Goal: Transaction & Acquisition: Obtain resource

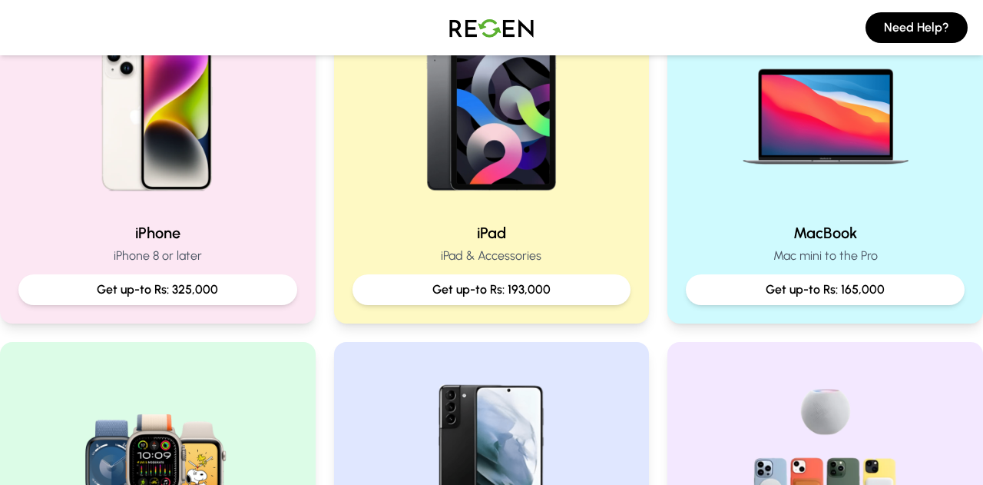
scroll to position [387, 0]
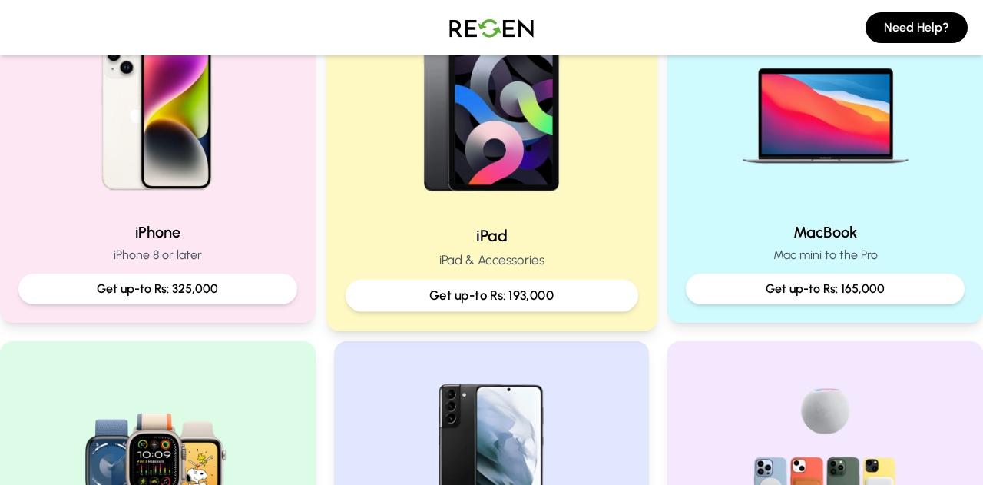
click at [546, 235] on h2 "iPad" at bounding box center [492, 235] width 293 height 22
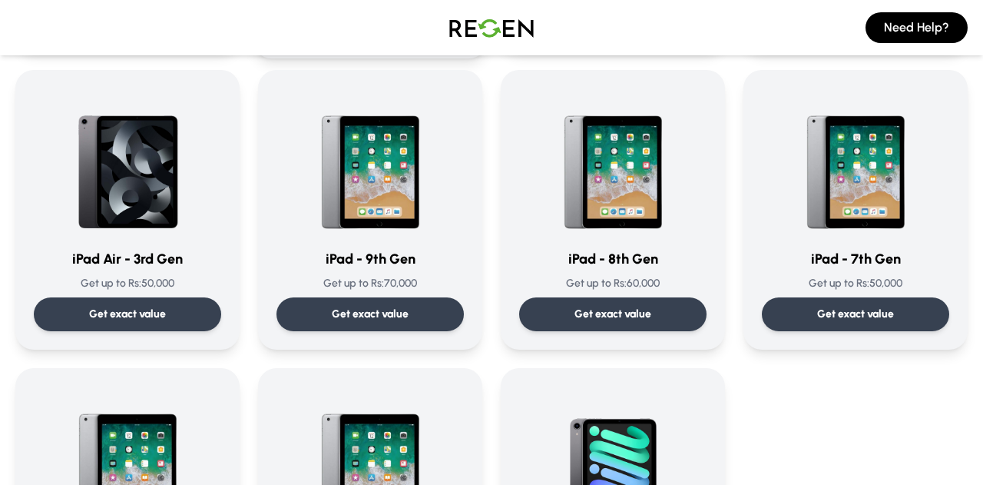
scroll to position [718, 0]
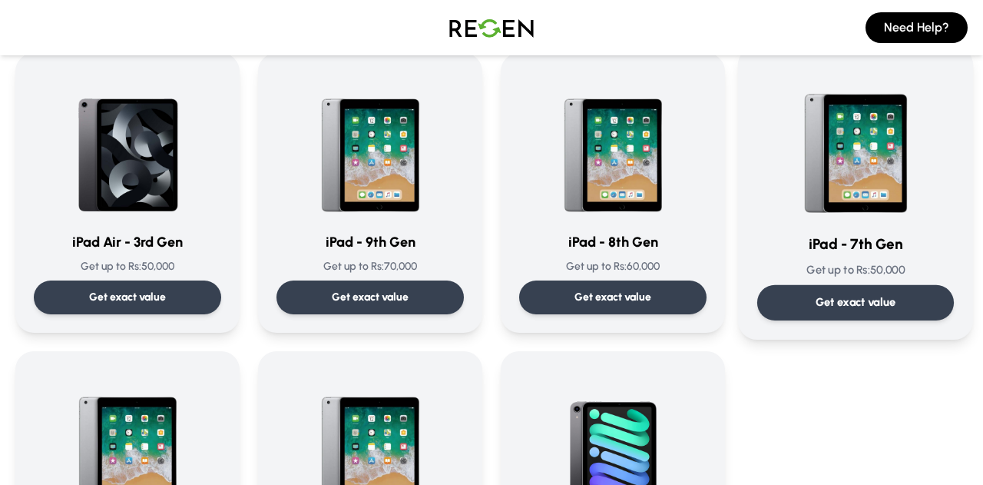
click at [842, 306] on p "Get exact value" at bounding box center [856, 302] width 81 height 16
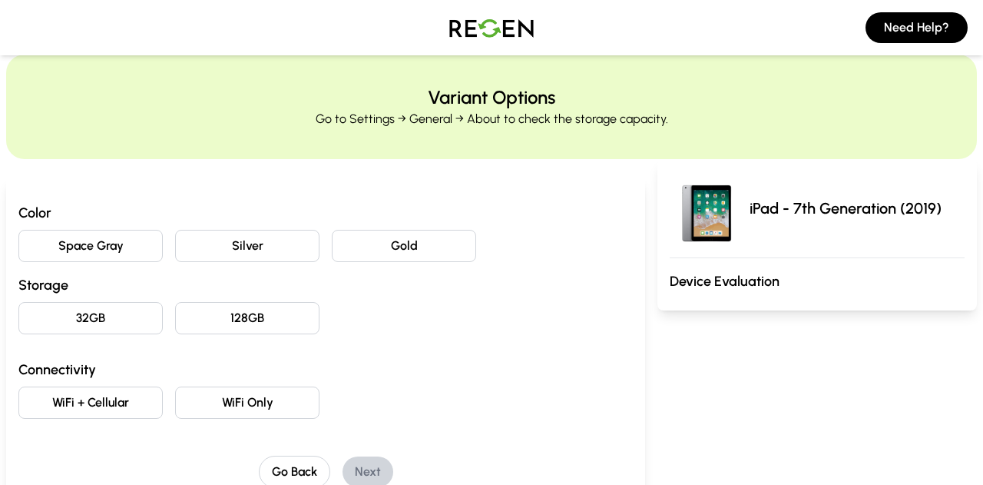
scroll to position [34, 0]
click at [127, 240] on button "Space Gray" at bounding box center [90, 246] width 144 height 32
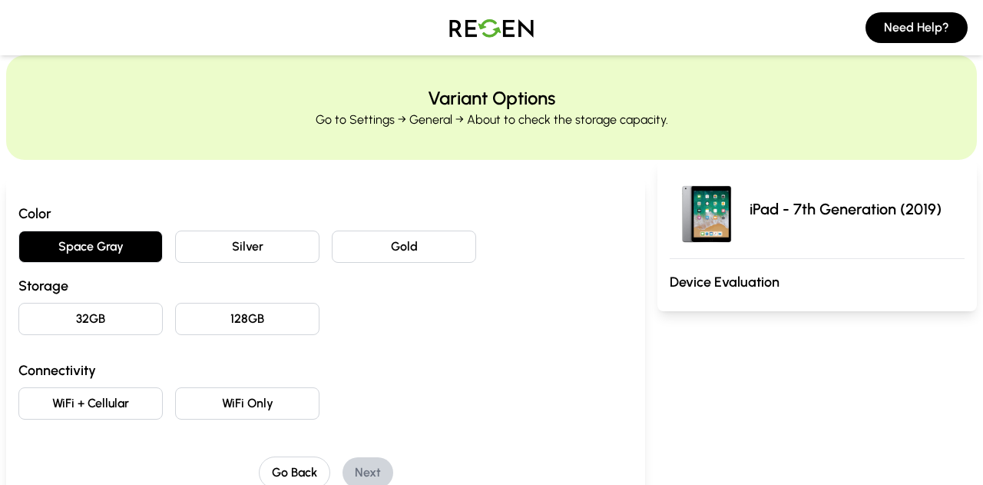
click at [263, 321] on button "128GB" at bounding box center [247, 319] width 144 height 32
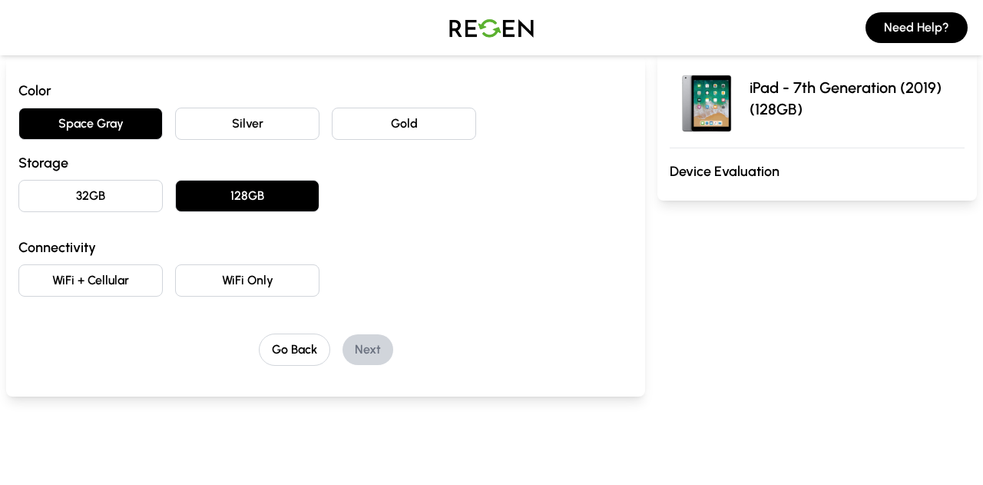
scroll to position [157, 0]
click at [255, 291] on button "WiFi Only" at bounding box center [247, 279] width 144 height 32
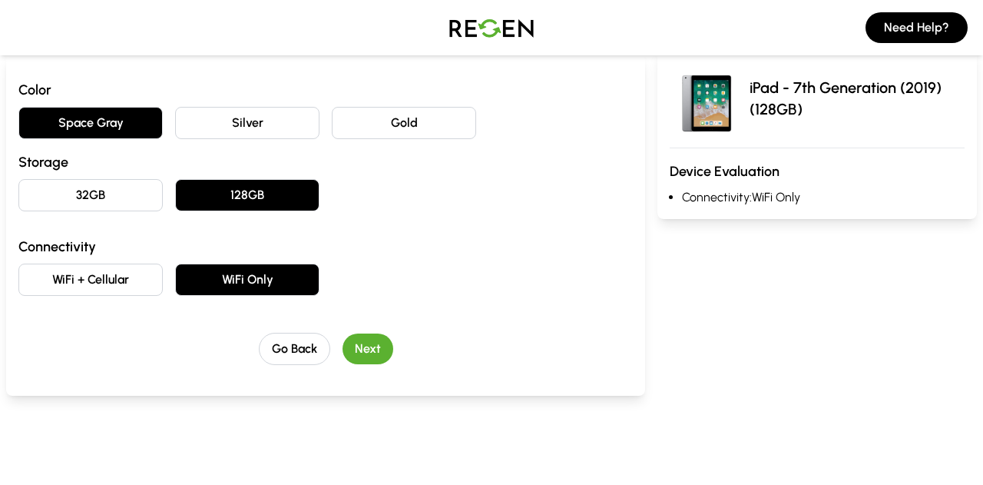
click at [376, 349] on button "Next" at bounding box center [368, 348] width 51 height 31
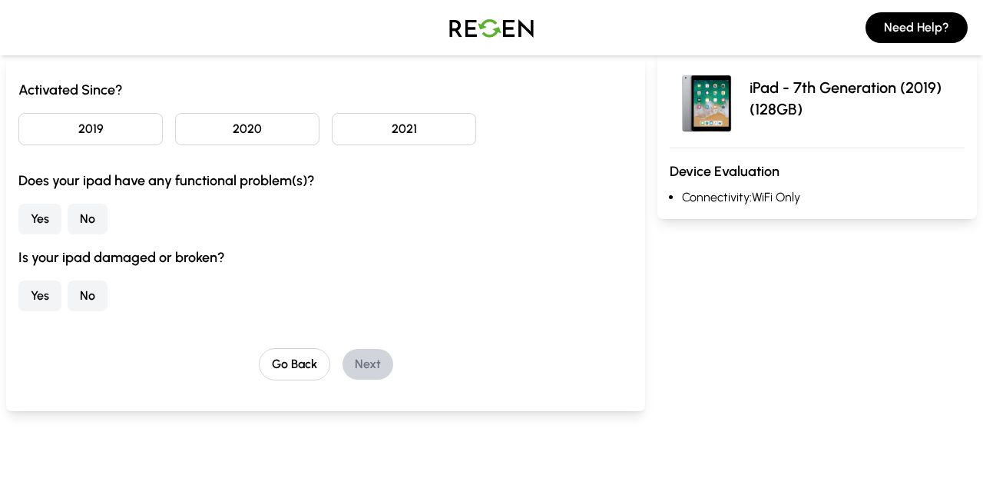
click at [227, 145] on div "Activated Since? 2019 2020 2021 Does your ipad have any functional problem(s)? …" at bounding box center [325, 195] width 614 height 232
click at [233, 134] on button "2020" at bounding box center [247, 129] width 144 height 32
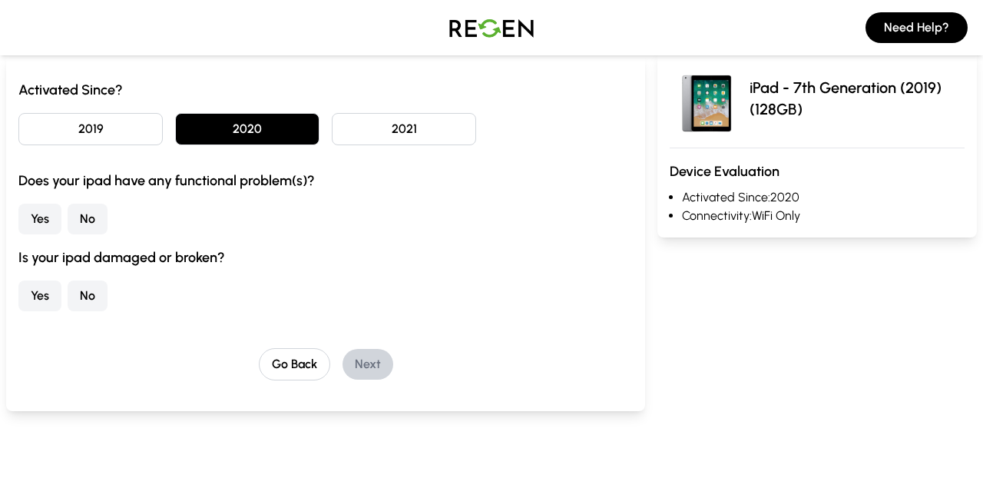
click at [41, 217] on button "Yes" at bounding box center [39, 219] width 43 height 31
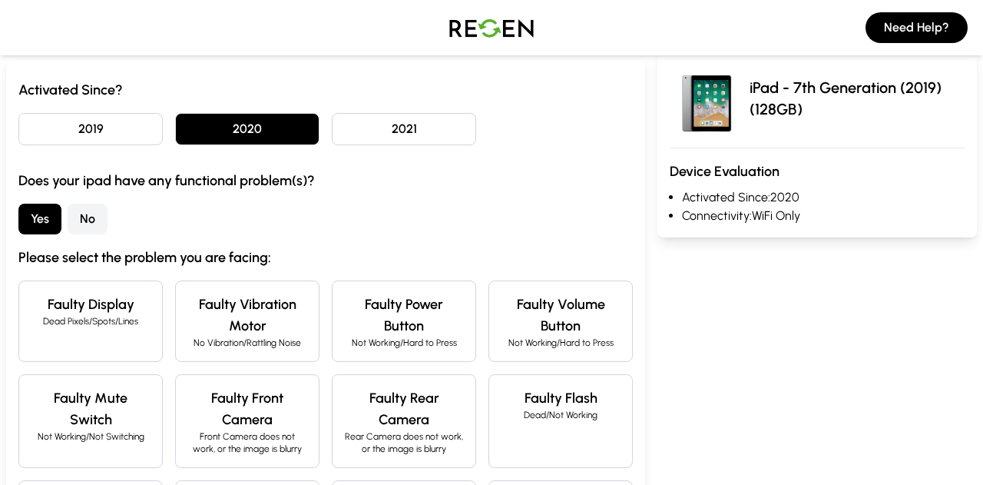
click at [103, 216] on button "No" at bounding box center [88, 219] width 40 height 31
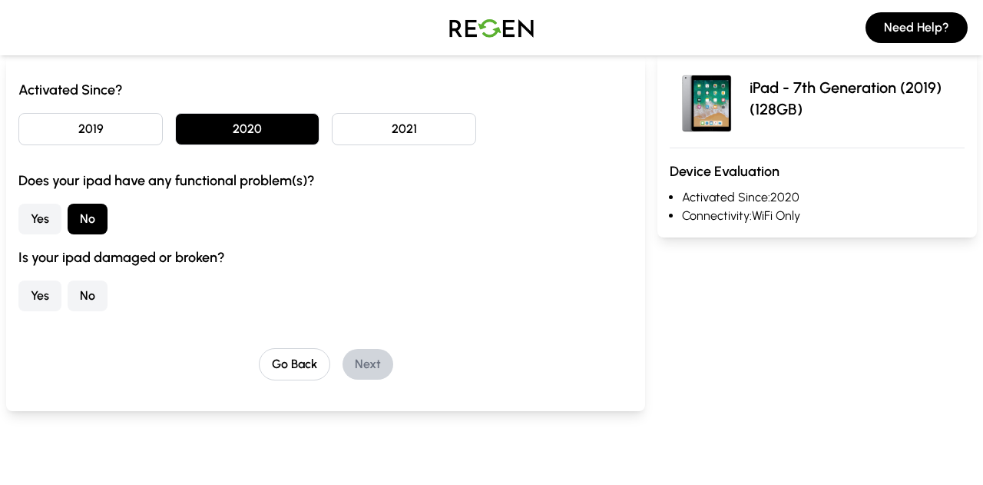
click at [94, 298] on button "No" at bounding box center [88, 295] width 40 height 31
click at [370, 366] on button "Next" at bounding box center [368, 364] width 51 height 31
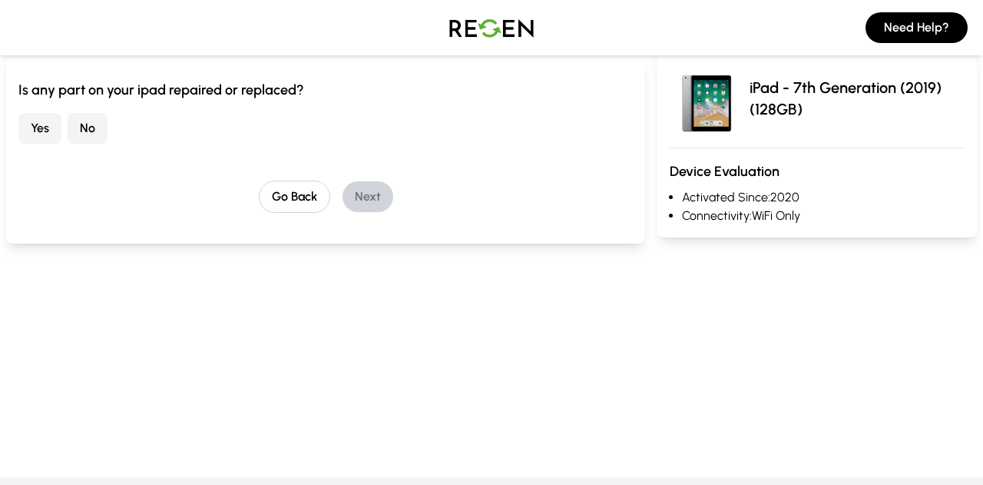
click at [94, 126] on button "No" at bounding box center [88, 128] width 40 height 31
click at [370, 194] on button "Next" at bounding box center [368, 196] width 51 height 31
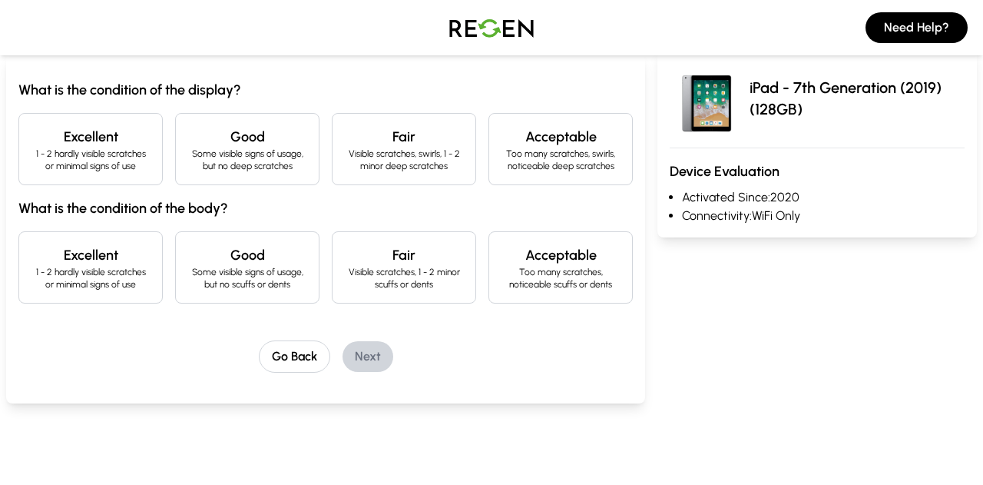
click at [125, 182] on div "Excellent 1 - 2 hardly visible scratches or minimal signs of use" at bounding box center [90, 149] width 144 height 72
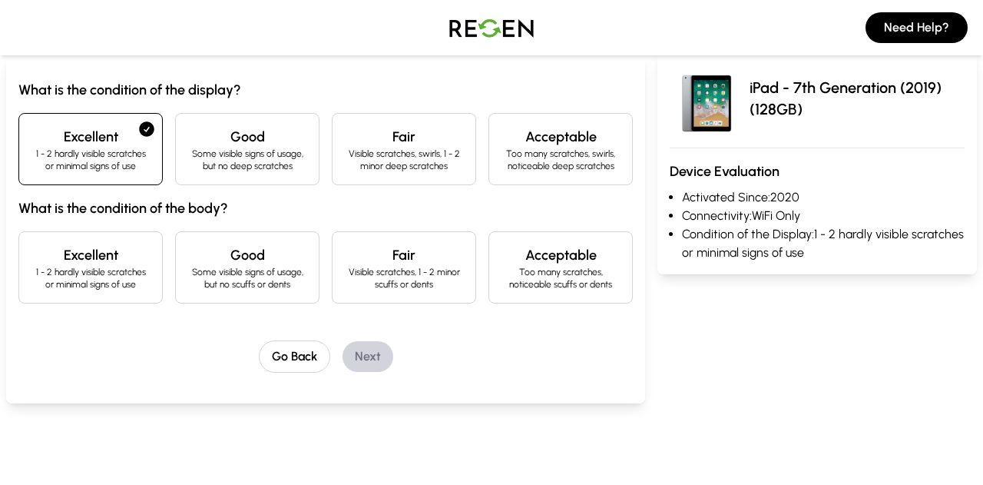
click at [119, 260] on h4 "Excellent" at bounding box center [90, 255] width 118 height 22
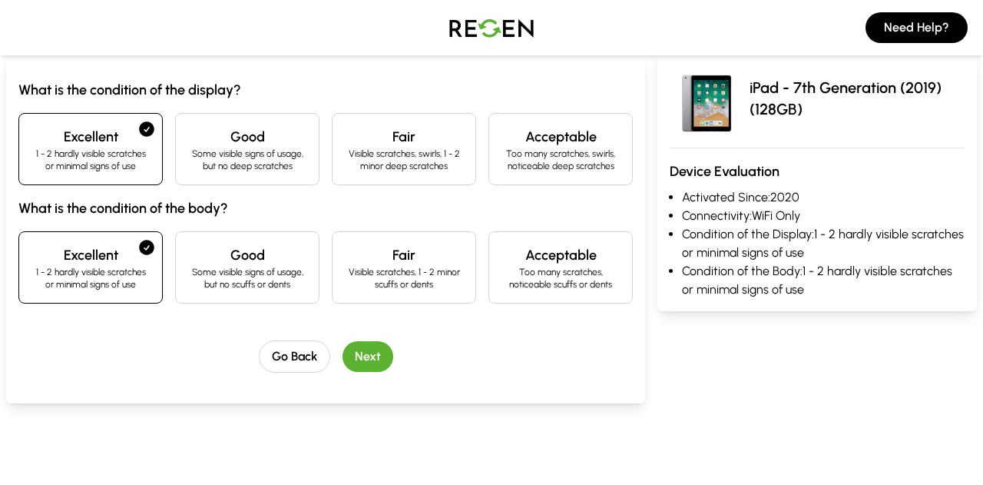
click at [376, 359] on button "Next" at bounding box center [368, 356] width 51 height 31
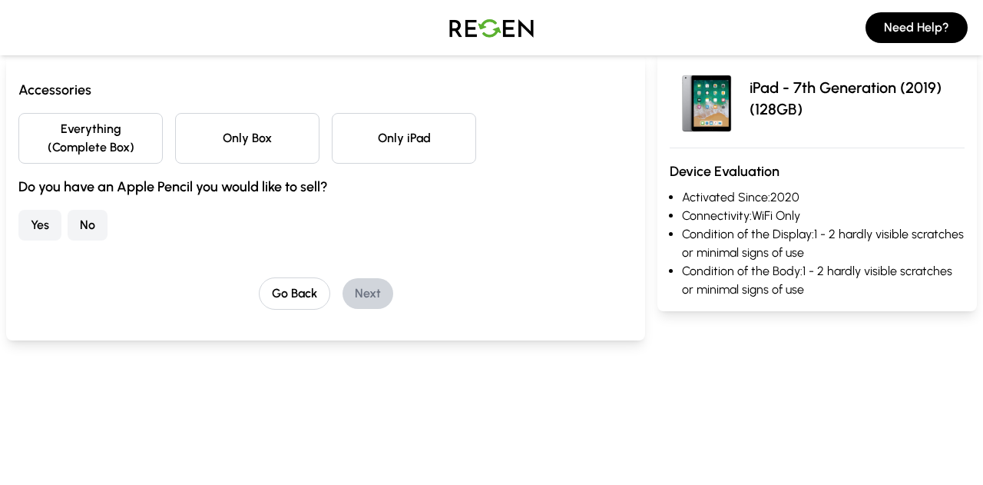
click at [141, 150] on button "Everything (Complete Box)" at bounding box center [90, 138] width 144 height 51
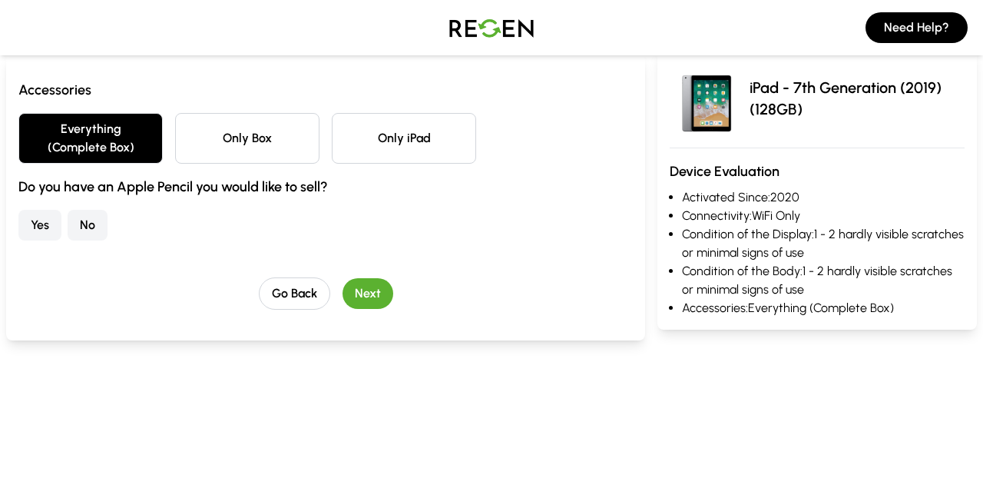
click at [93, 227] on button "No" at bounding box center [88, 225] width 40 height 31
click at [370, 288] on button "Next" at bounding box center [368, 293] width 51 height 31
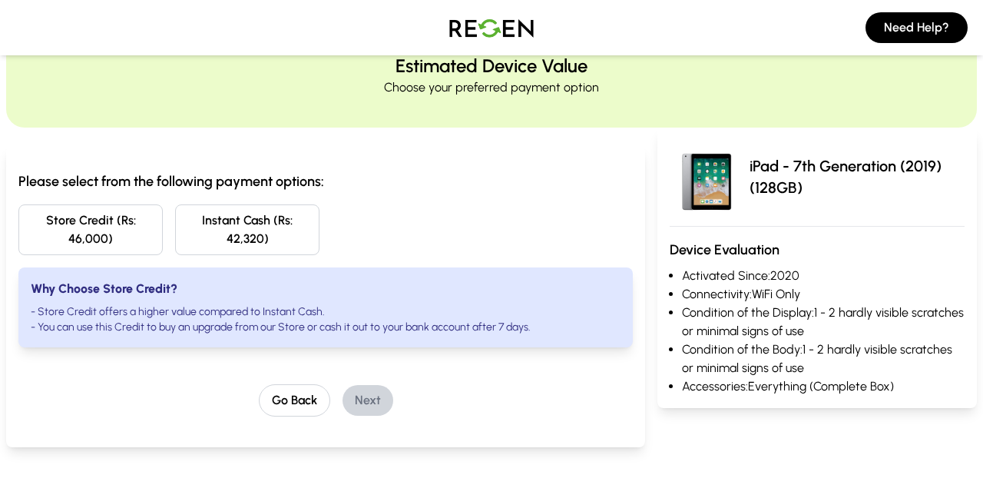
scroll to position [0, 0]
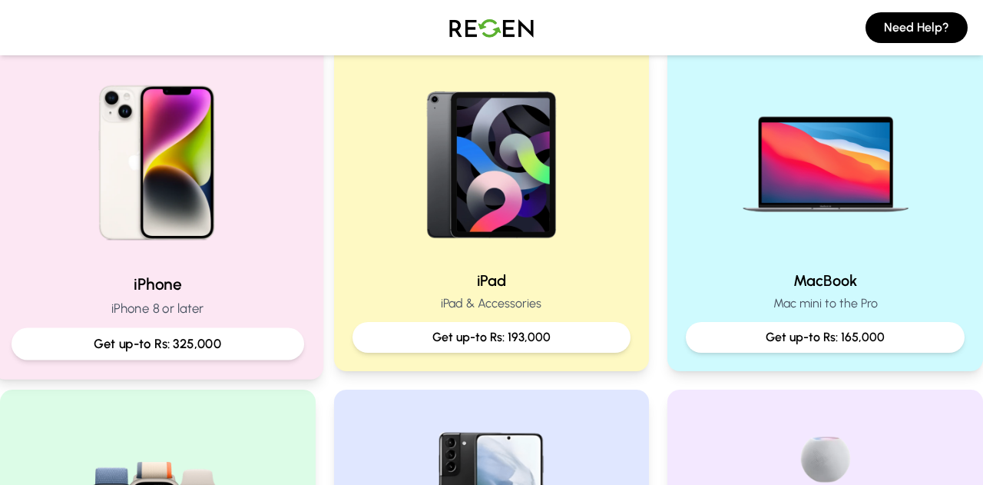
scroll to position [339, 0]
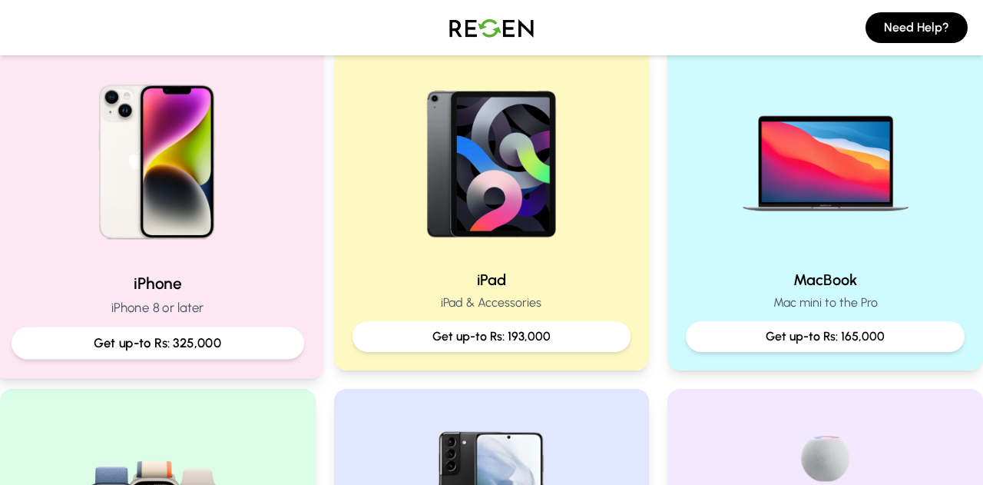
click at [186, 264] on div "iPhone iPhone 8 or later Get up-to Rs: 325,000" at bounding box center [157, 205] width 331 height 345
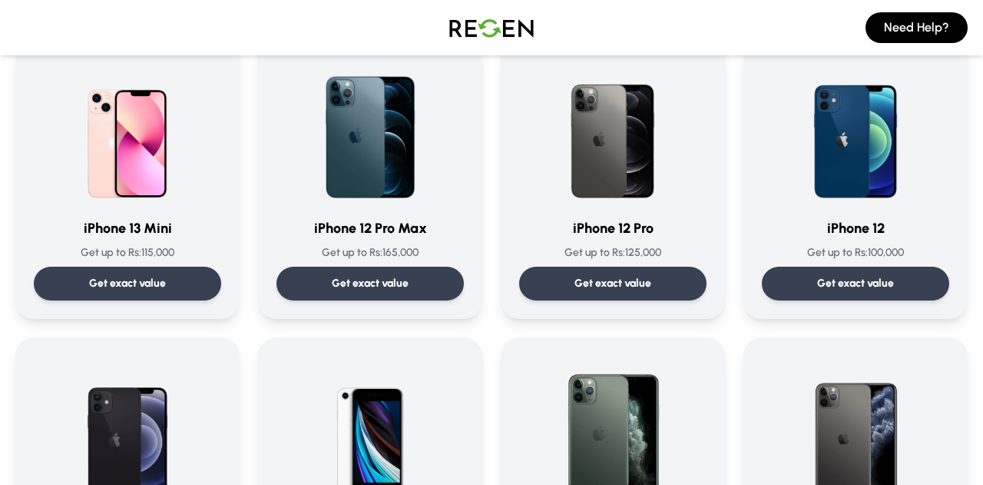
scroll to position [1031, 0]
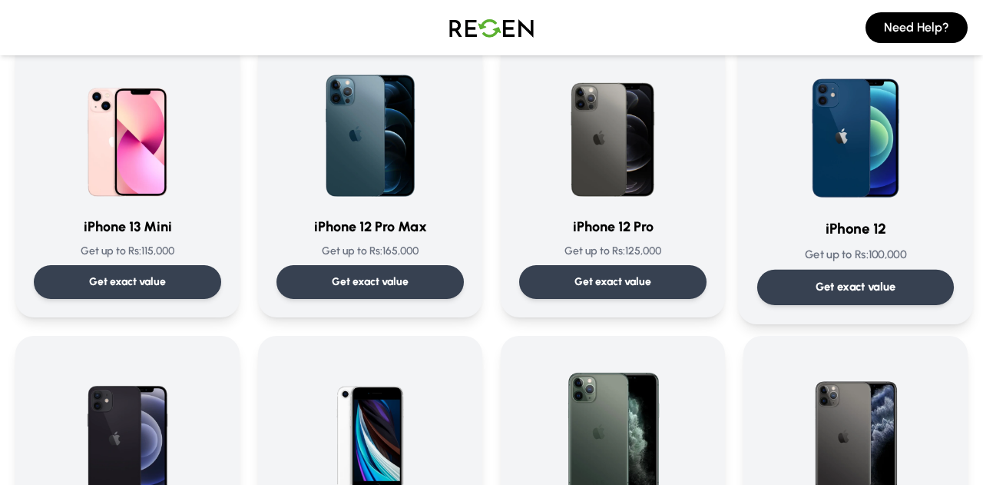
click at [876, 283] on p "Get exact value" at bounding box center [856, 287] width 81 height 16
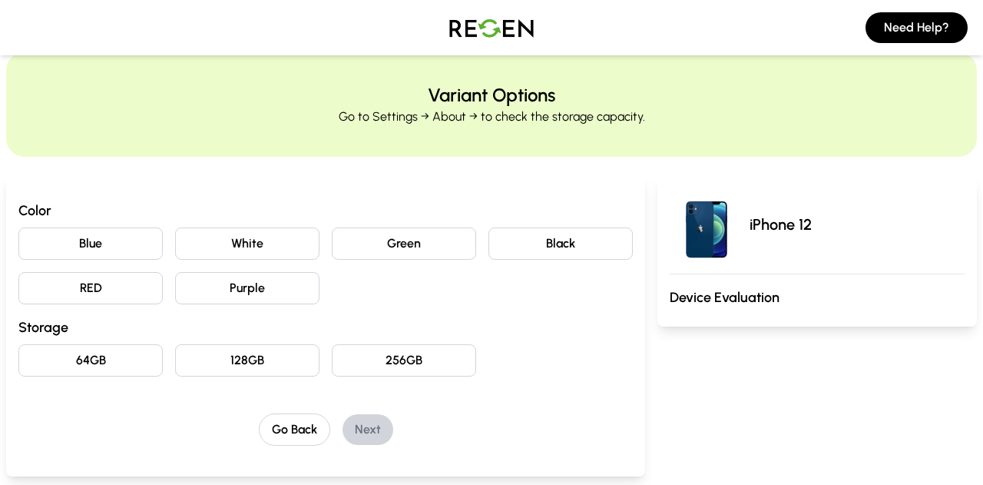
scroll to position [58, 0]
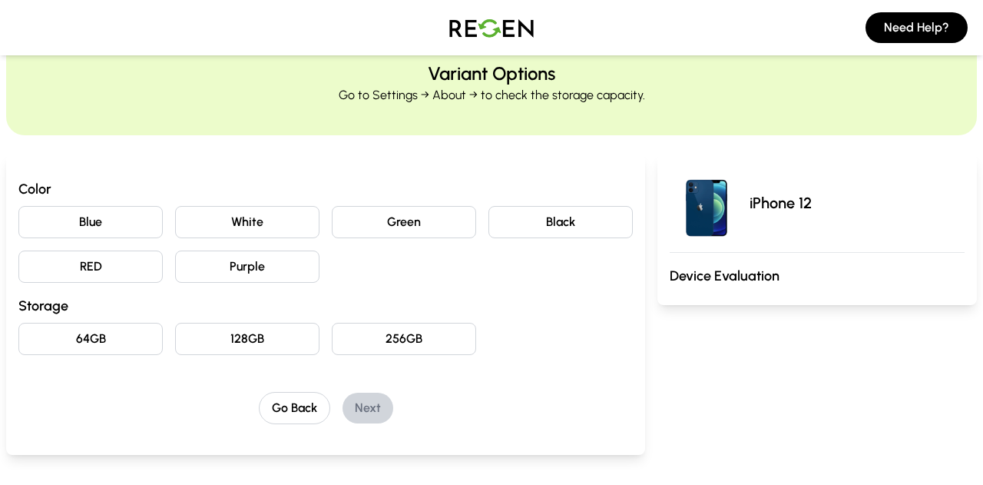
click at [494, 235] on button "Black" at bounding box center [560, 222] width 144 height 32
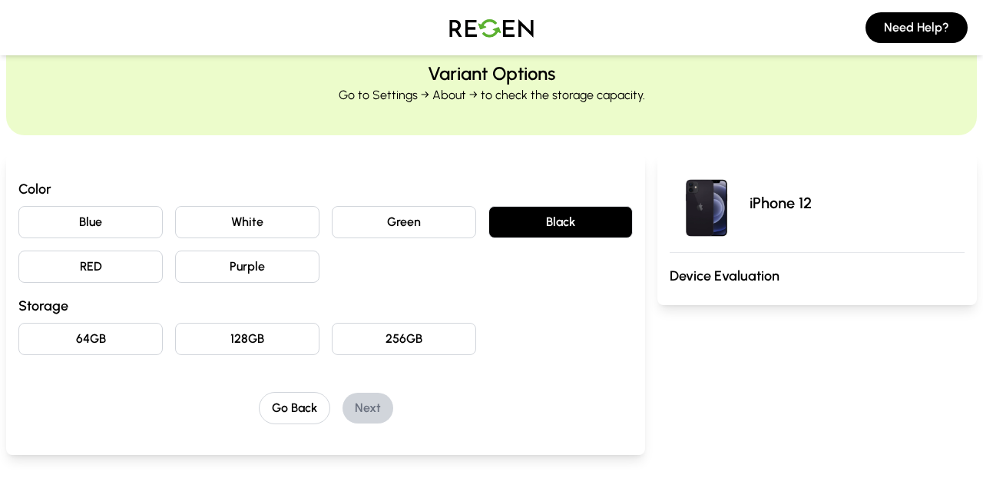
click at [203, 346] on button "128GB" at bounding box center [247, 339] width 144 height 32
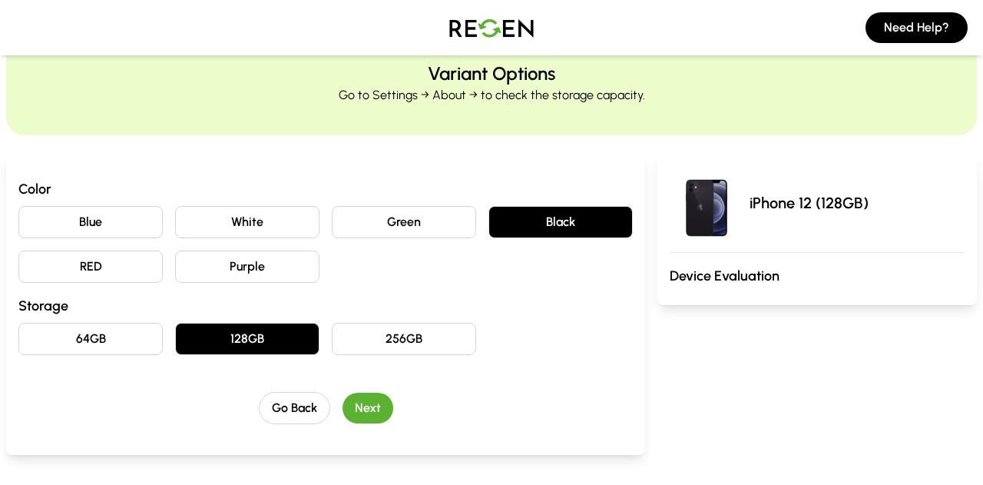
click at [372, 405] on button "Next" at bounding box center [368, 407] width 51 height 31
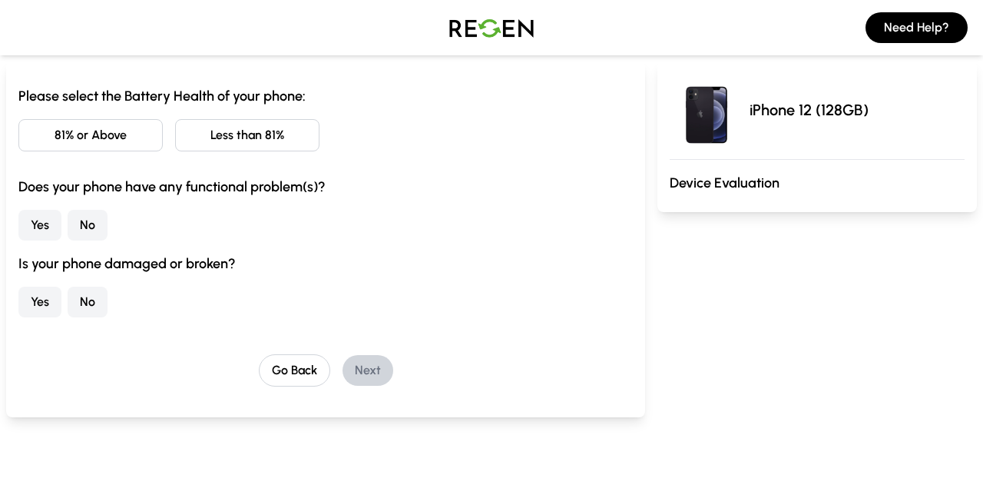
scroll to position [152, 0]
click at [120, 136] on button "81% or Above" at bounding box center [90, 134] width 144 height 32
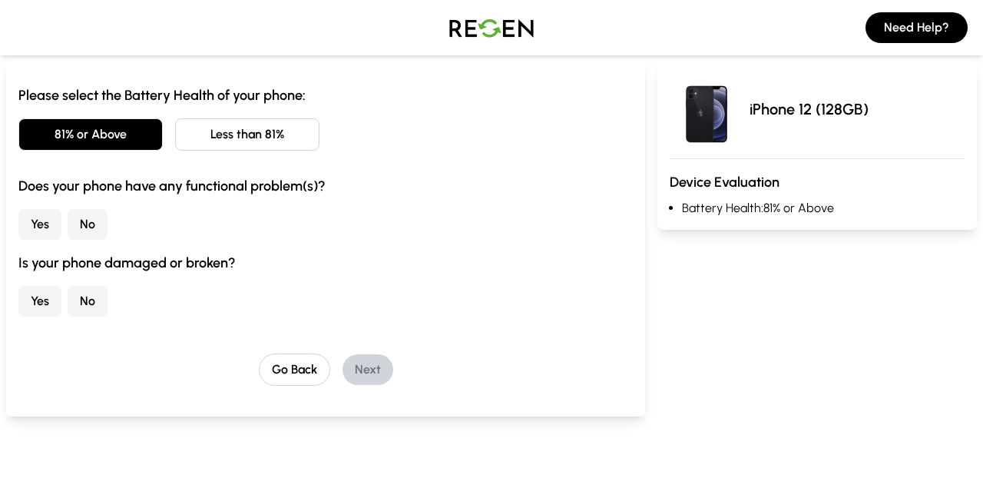
click at [95, 227] on button "No" at bounding box center [88, 224] width 40 height 31
click at [98, 303] on button "No" at bounding box center [88, 301] width 40 height 31
click at [372, 366] on button "Next" at bounding box center [368, 369] width 51 height 31
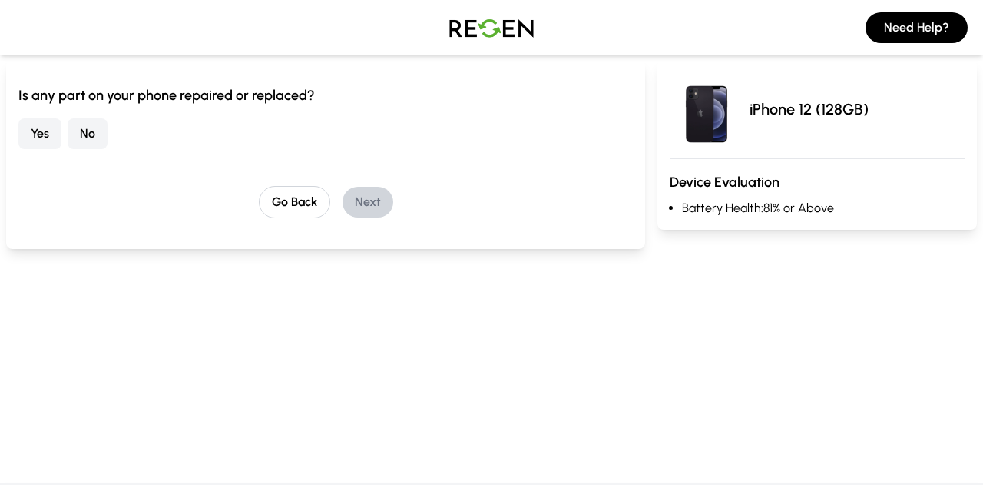
click at [84, 134] on button "No" at bounding box center [88, 133] width 40 height 31
click at [382, 201] on button "Next" at bounding box center [368, 202] width 51 height 31
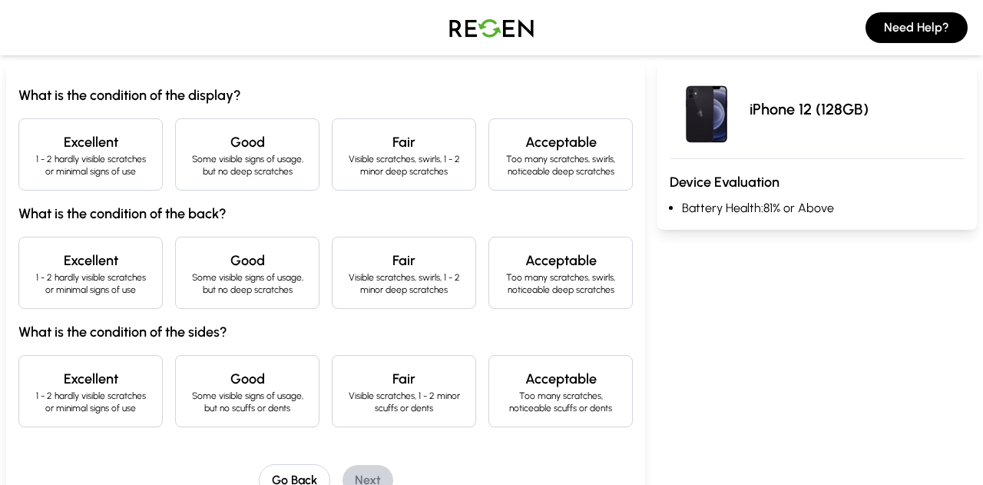
click at [108, 146] on h4 "Excellent" at bounding box center [90, 142] width 118 height 22
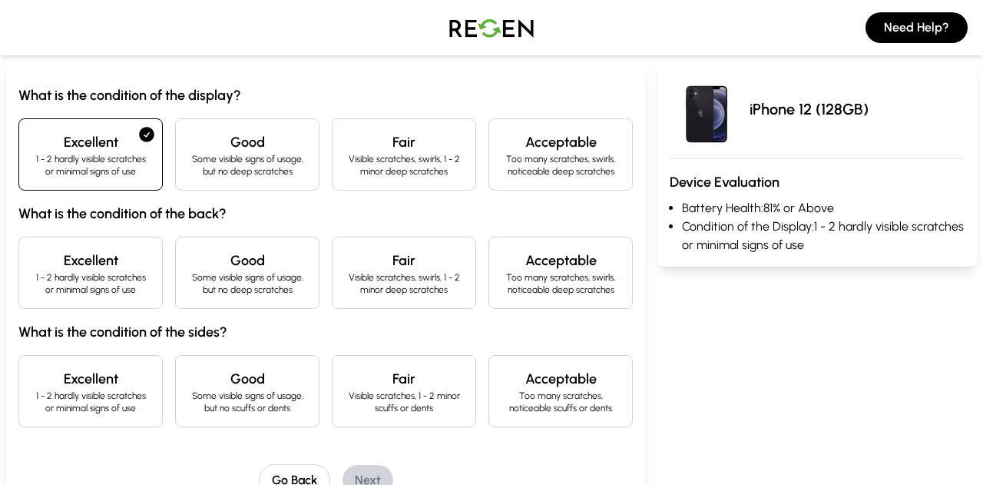
click at [104, 249] on div "Excellent 1 - 2 hardly visible scratches or minimal signs of use" at bounding box center [90, 273] width 144 height 72
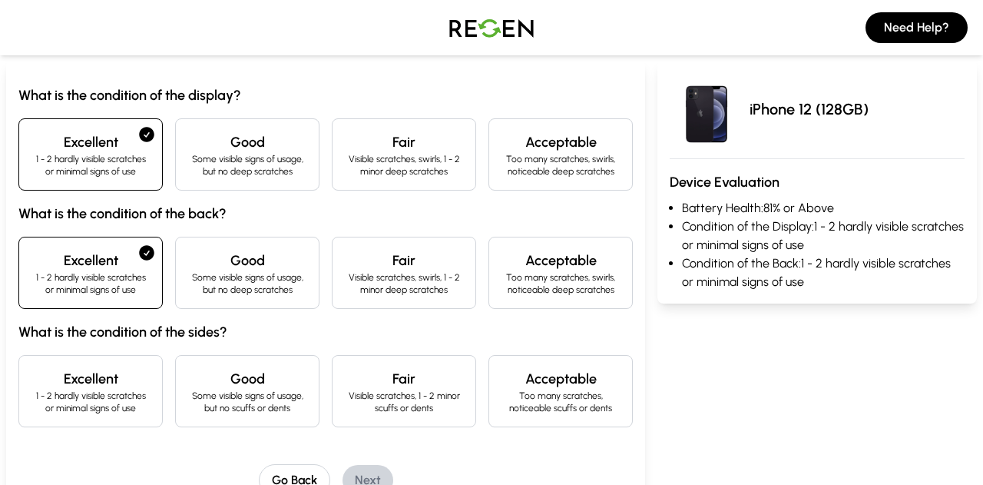
click at [109, 377] on h4 "Excellent" at bounding box center [90, 379] width 118 height 22
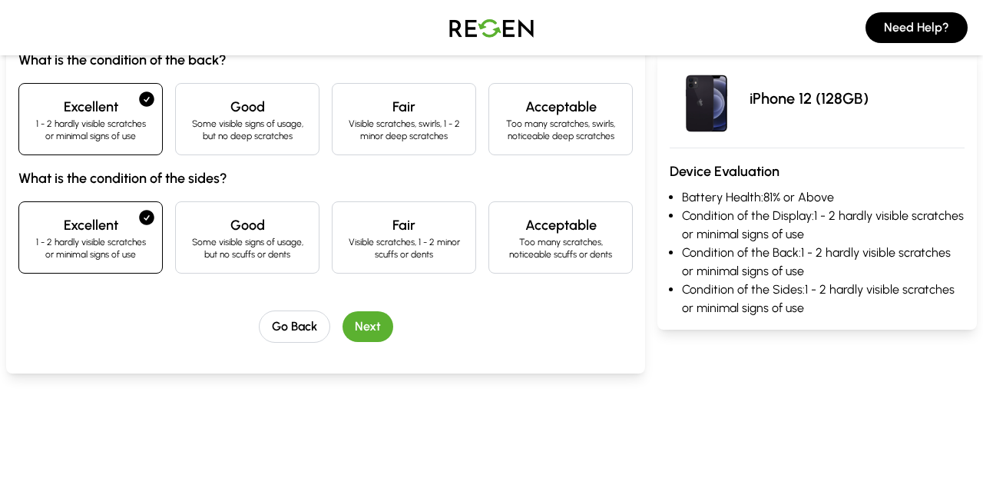
scroll to position [339, 0]
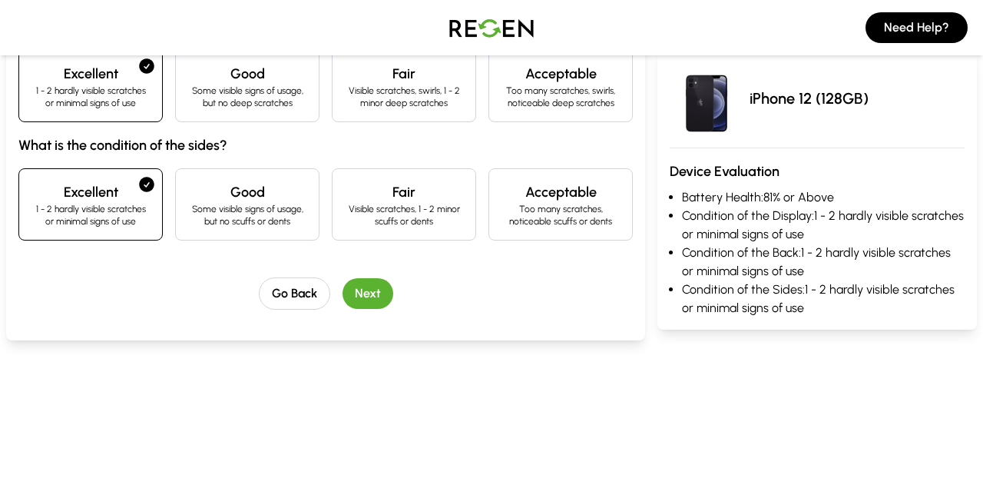
click at [372, 294] on button "Next" at bounding box center [368, 293] width 51 height 31
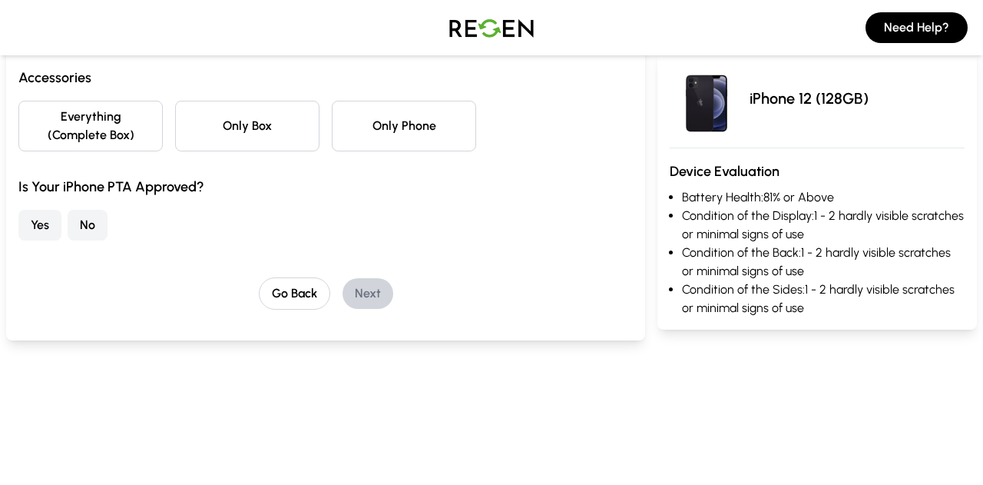
click at [223, 135] on button "Only Box" at bounding box center [247, 126] width 144 height 51
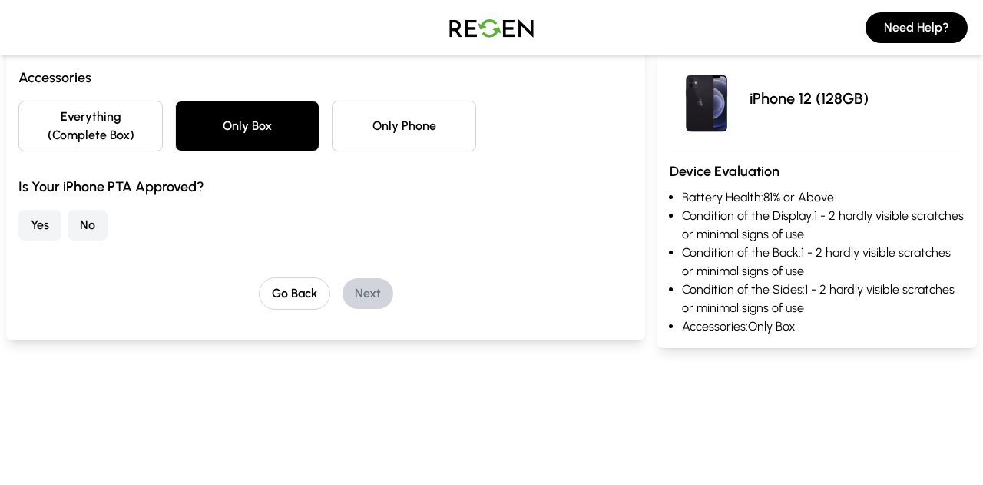
click at [389, 126] on button "Only Phone" at bounding box center [404, 126] width 144 height 51
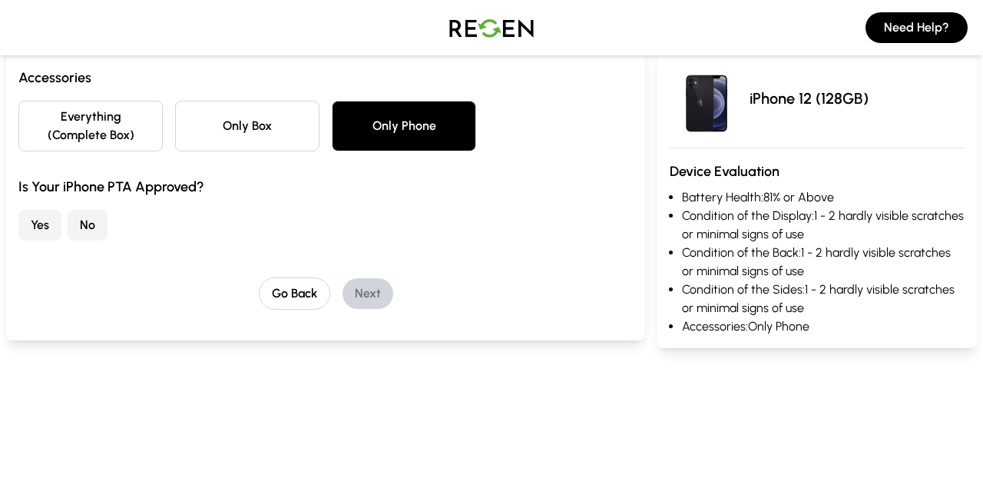
click at [264, 133] on button "Only Box" at bounding box center [247, 126] width 144 height 51
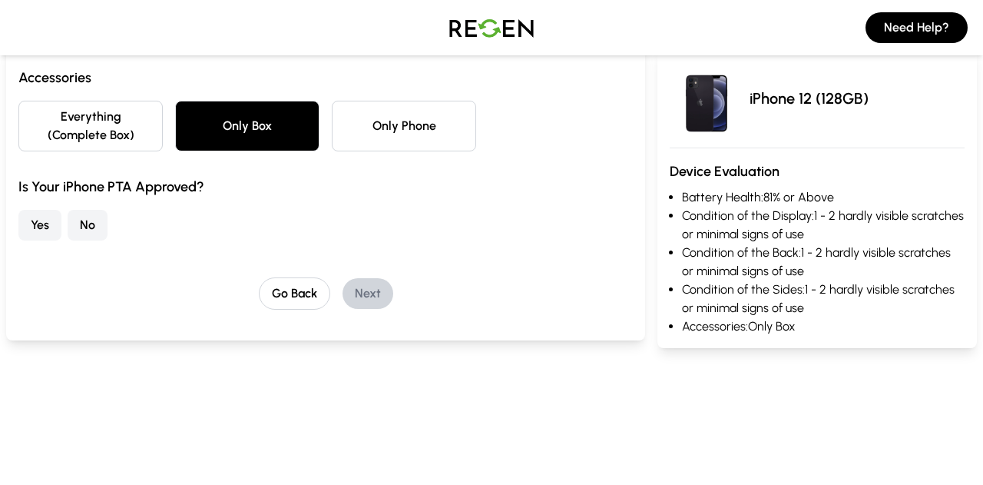
click at [42, 226] on button "Yes" at bounding box center [39, 225] width 43 height 31
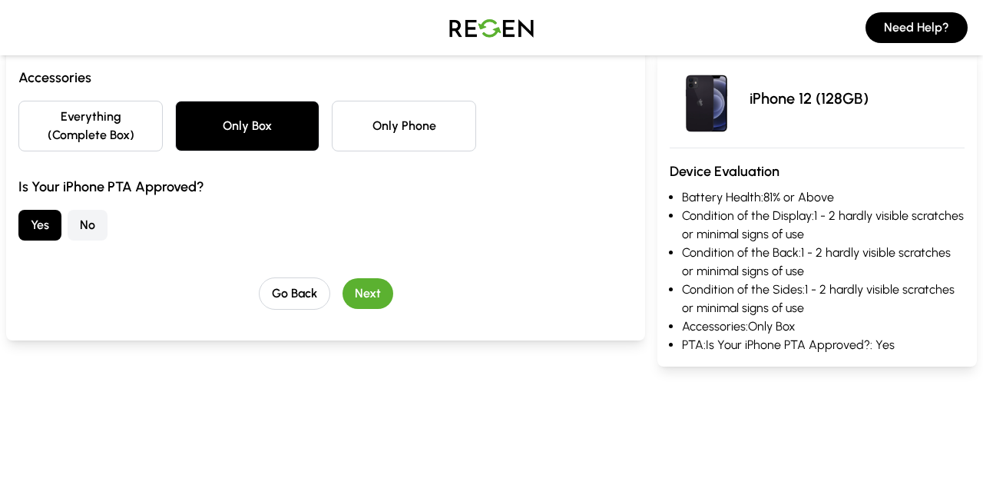
click at [369, 290] on button "Next" at bounding box center [368, 293] width 51 height 31
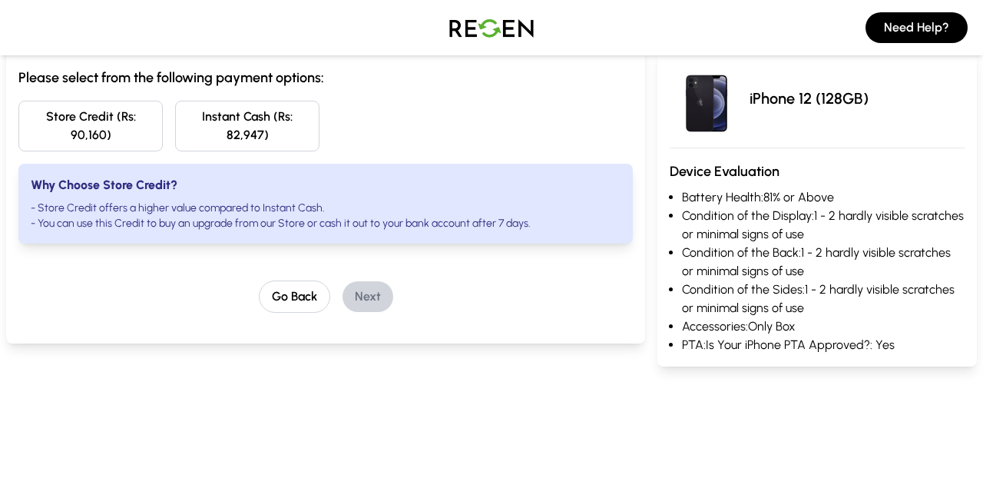
scroll to position [0, 0]
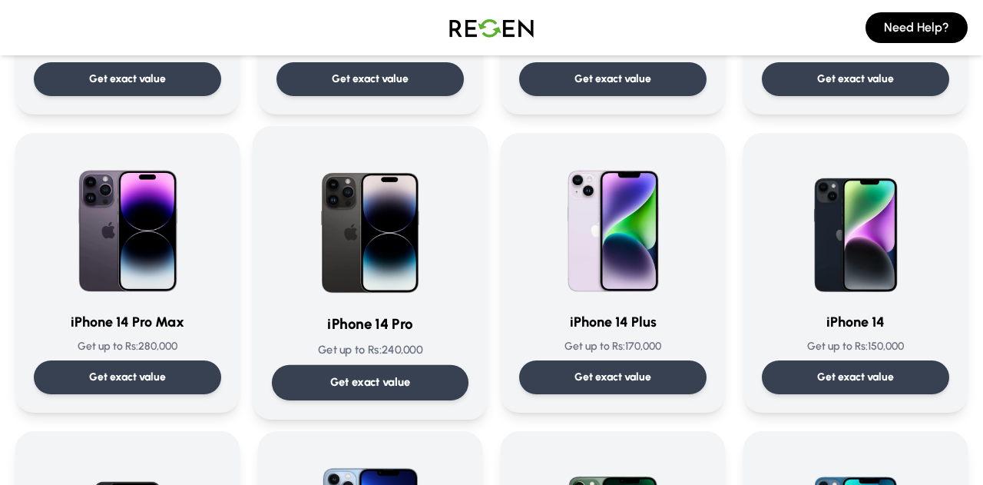
scroll to position [337, 0]
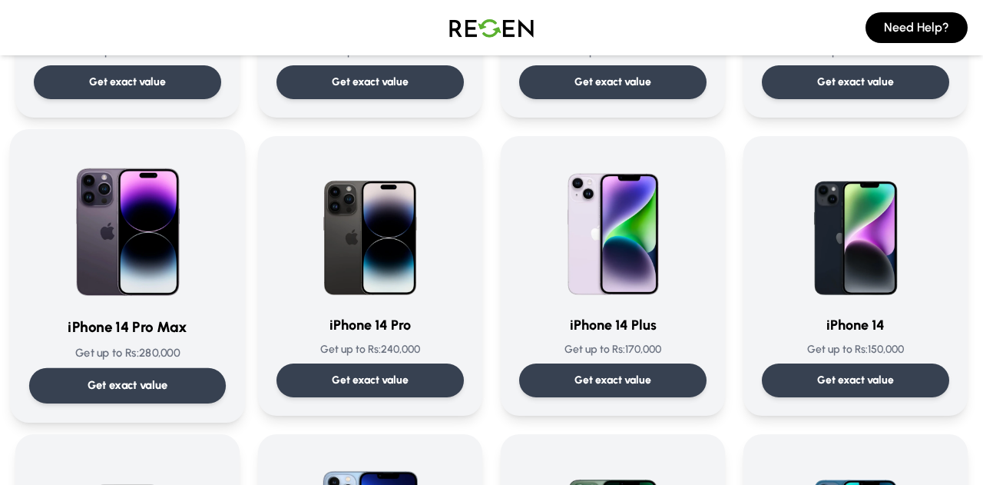
click at [152, 383] on p "Get exact value" at bounding box center [128, 385] width 81 height 16
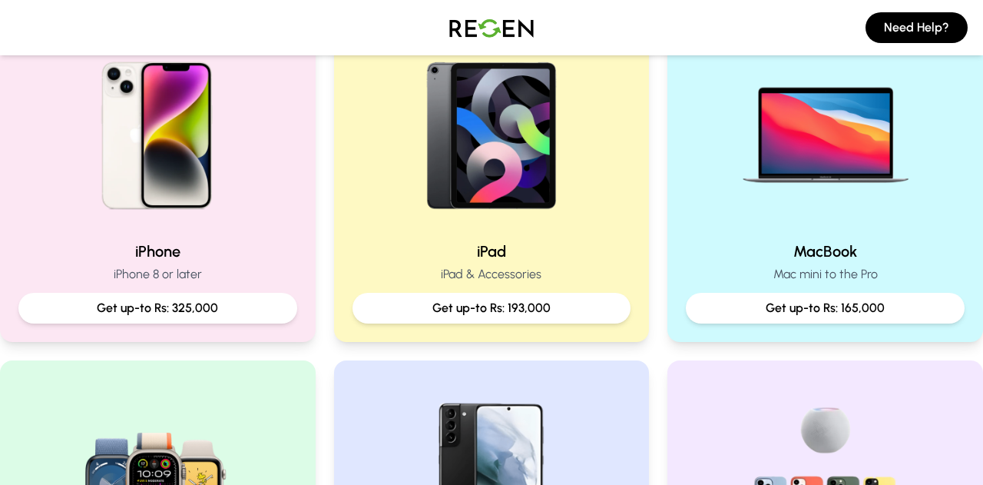
scroll to position [398, 0]
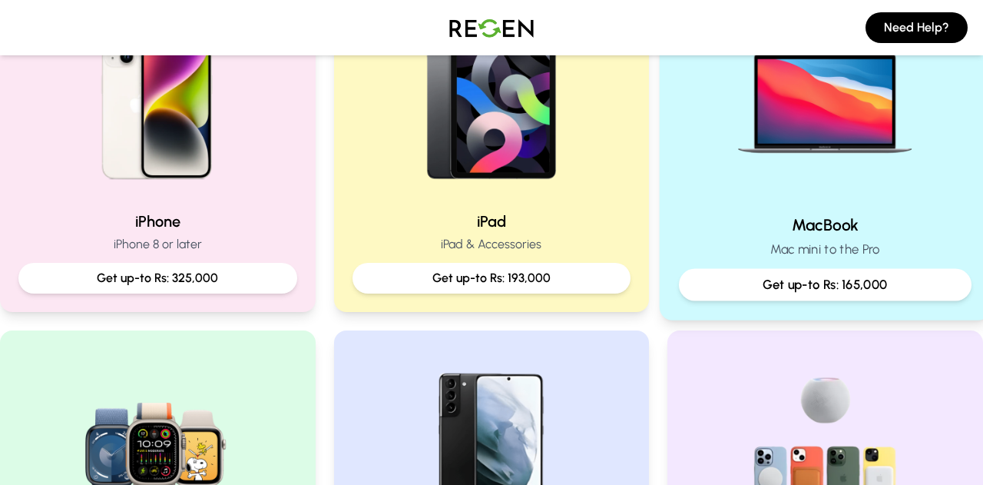
click at [796, 228] on h2 "MacBook" at bounding box center [825, 225] width 293 height 22
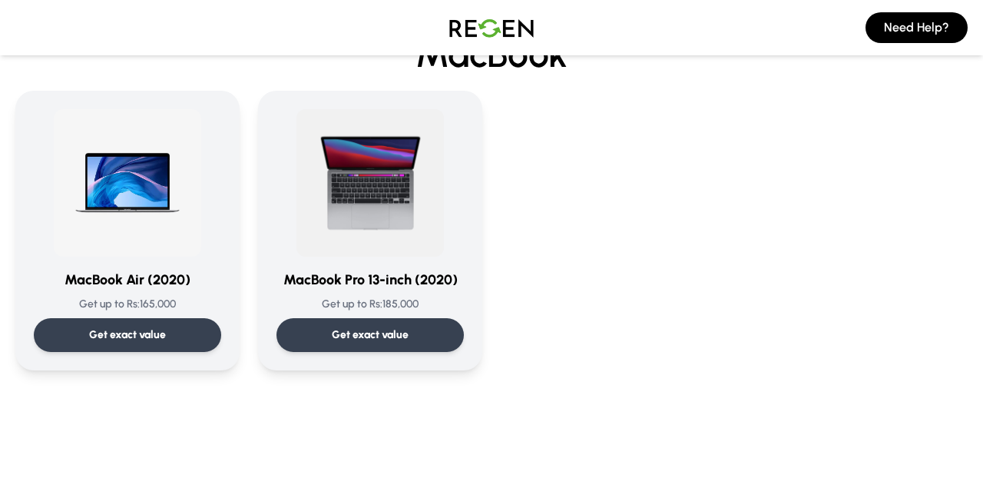
scroll to position [95, 0]
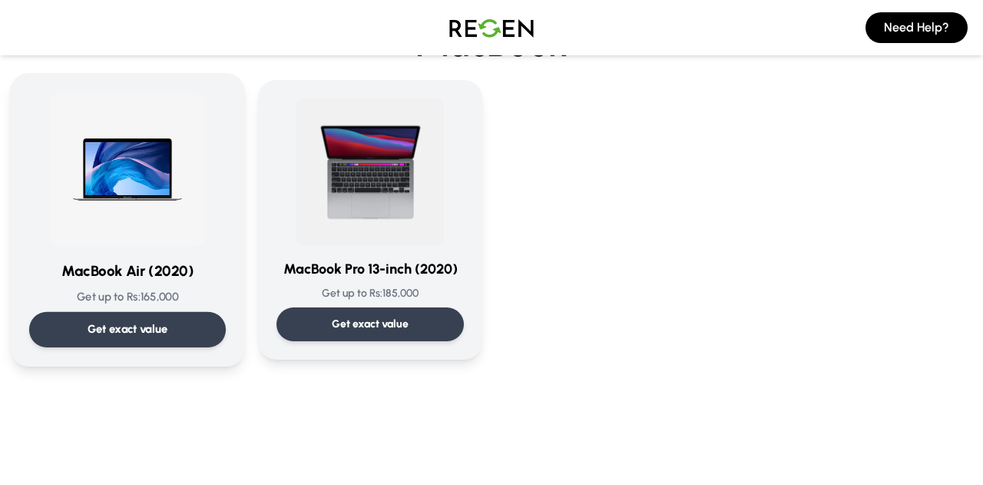
click at [136, 327] on p "Get exact value" at bounding box center [128, 329] width 81 height 16
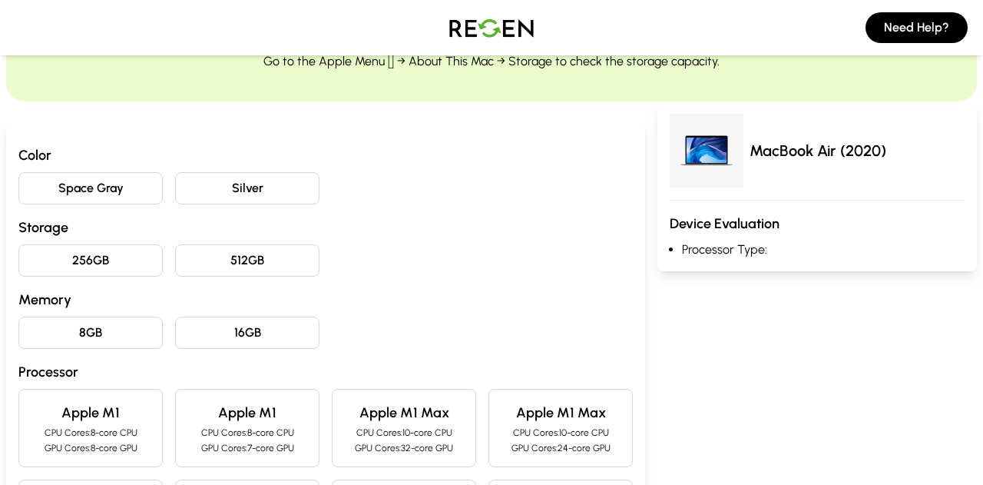
scroll to position [94, 0]
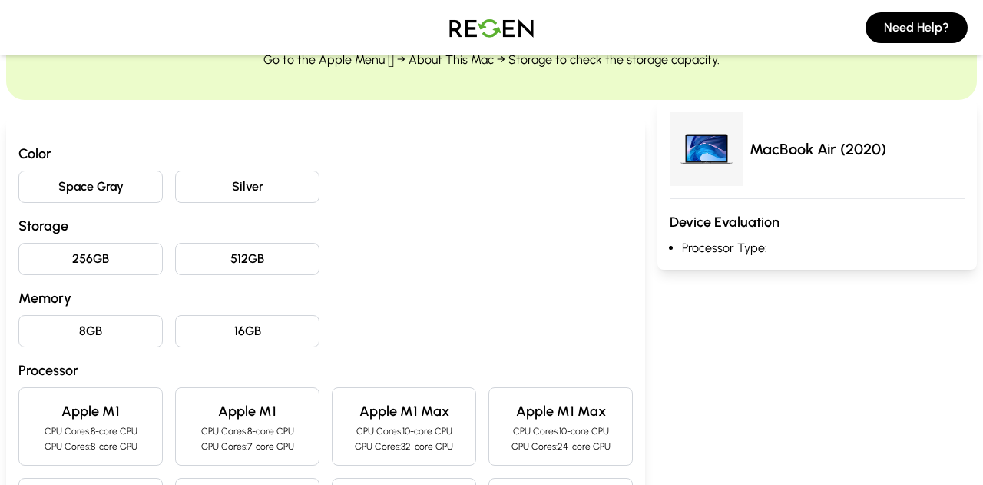
click at [120, 197] on button "Space Gray" at bounding box center [90, 186] width 144 height 32
click at [115, 262] on button "256GB" at bounding box center [90, 259] width 144 height 32
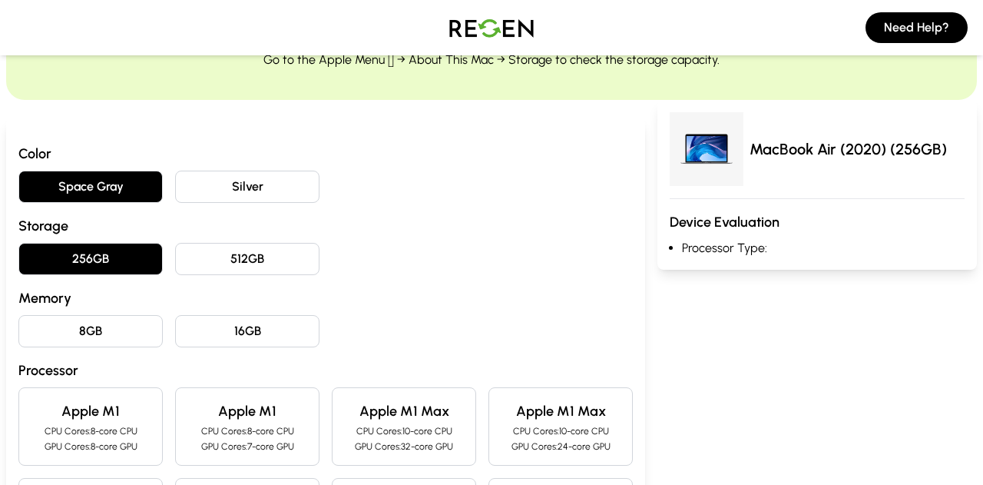
click at [118, 326] on button "8GB" at bounding box center [90, 331] width 144 height 32
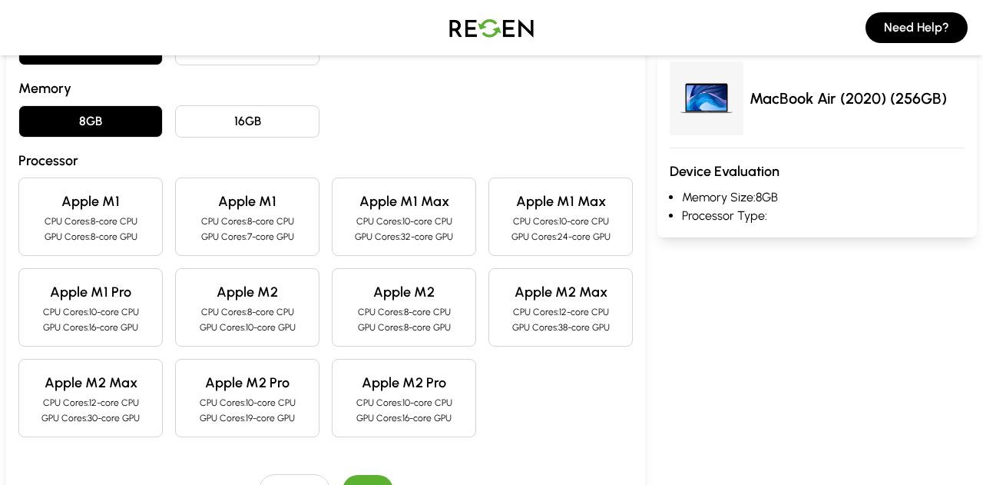
scroll to position [336, 0]
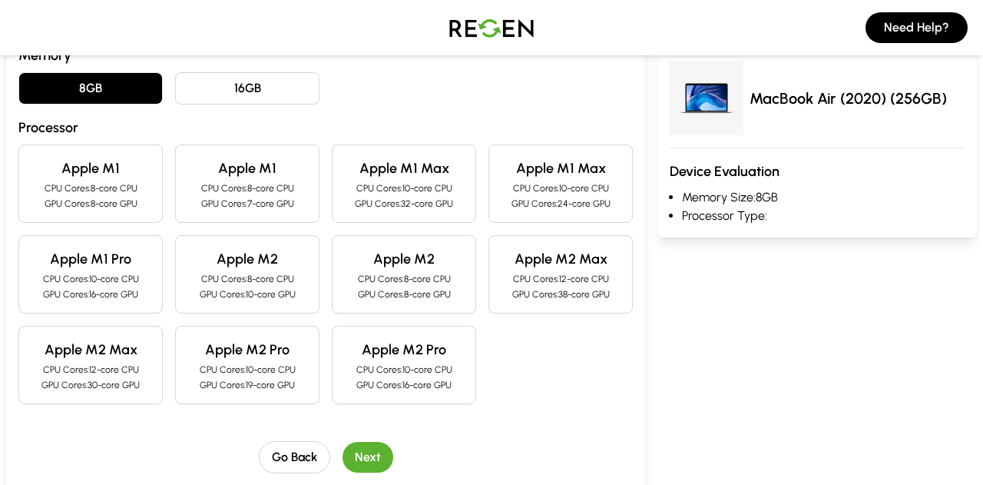
click at [121, 197] on p "GPU Cores: 8-core GPU" at bounding box center [90, 203] width 118 height 12
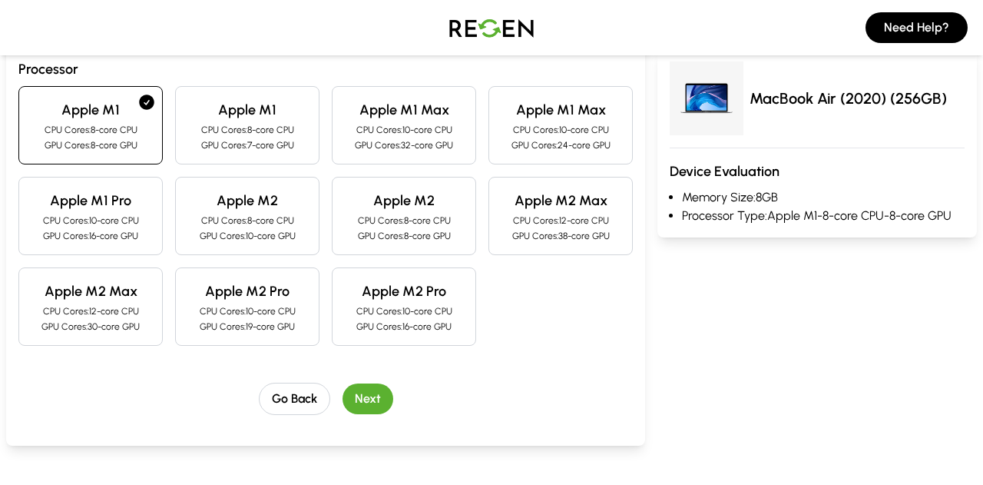
scroll to position [396, 0]
click at [373, 397] on button "Next" at bounding box center [368, 397] width 51 height 31
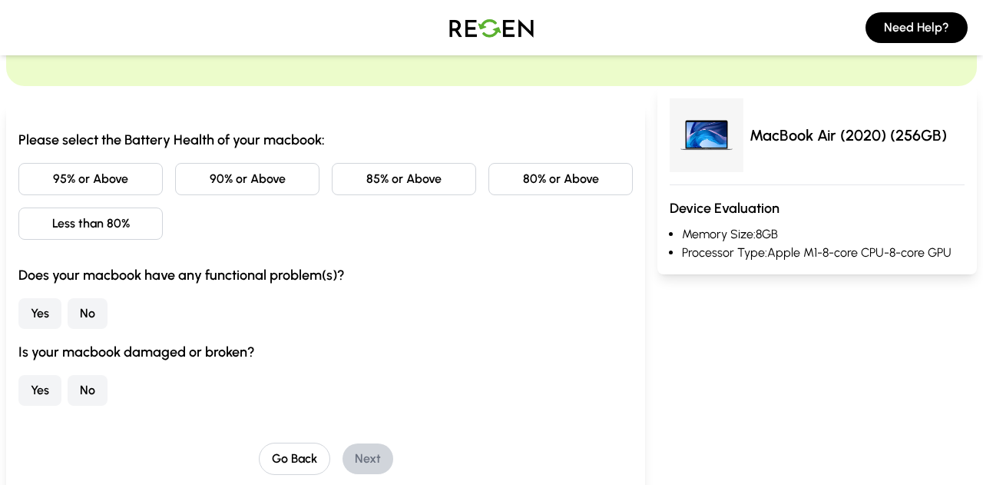
scroll to position [101, 0]
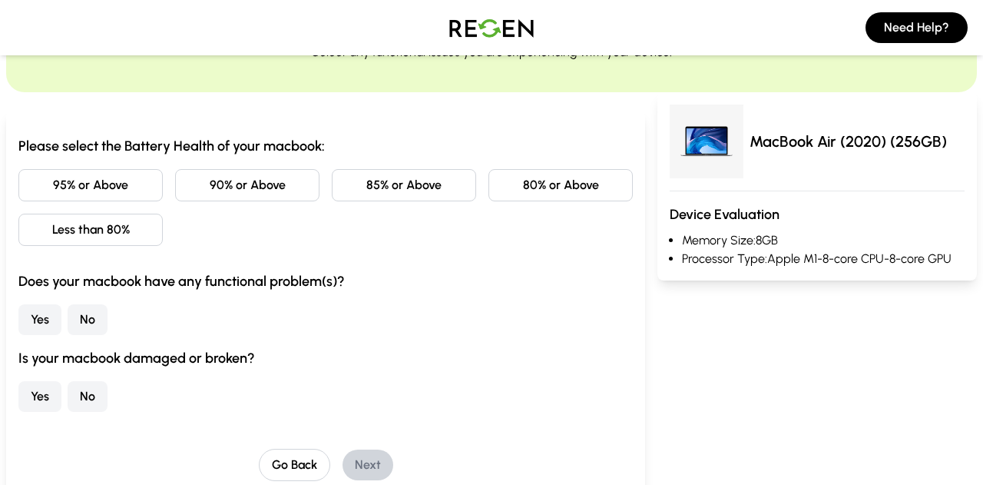
click at [232, 187] on button "90% or Above" at bounding box center [247, 185] width 144 height 32
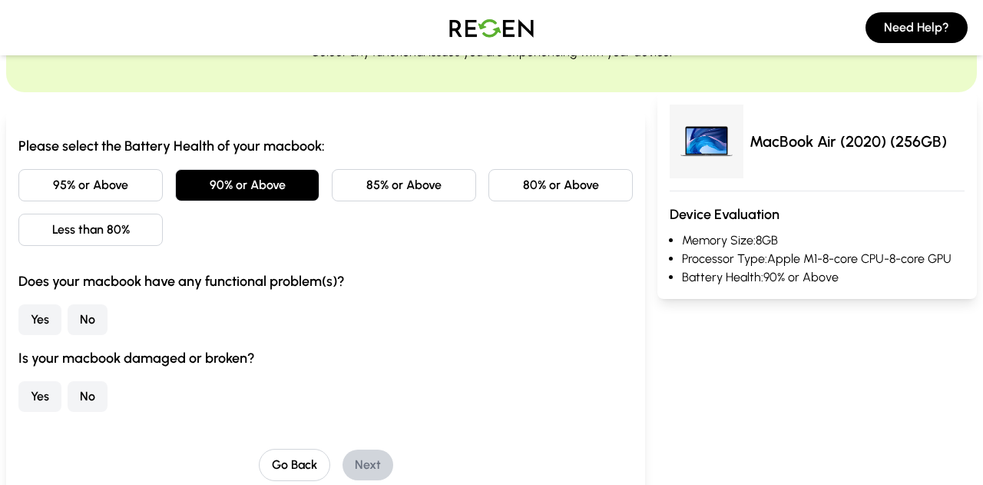
click at [94, 326] on button "No" at bounding box center [88, 319] width 40 height 31
click at [82, 399] on button "No" at bounding box center [88, 396] width 40 height 31
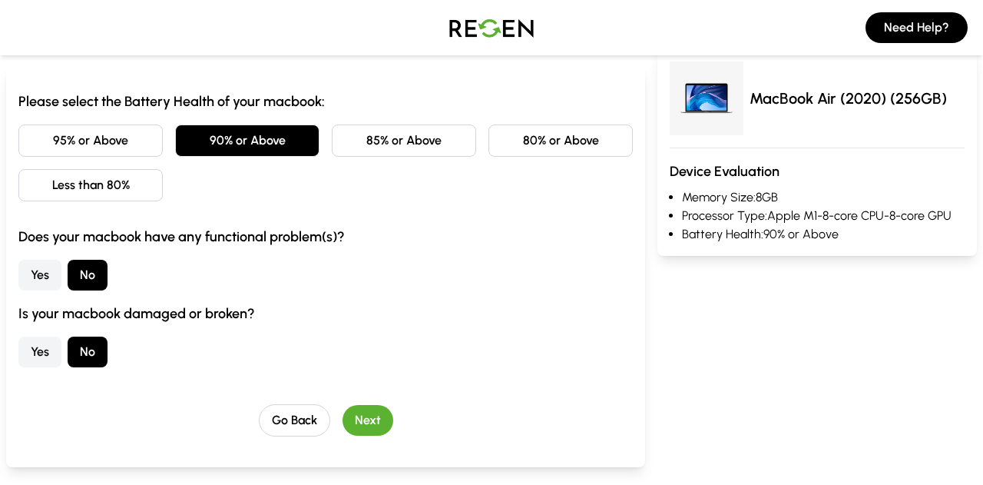
scroll to position [160, 0]
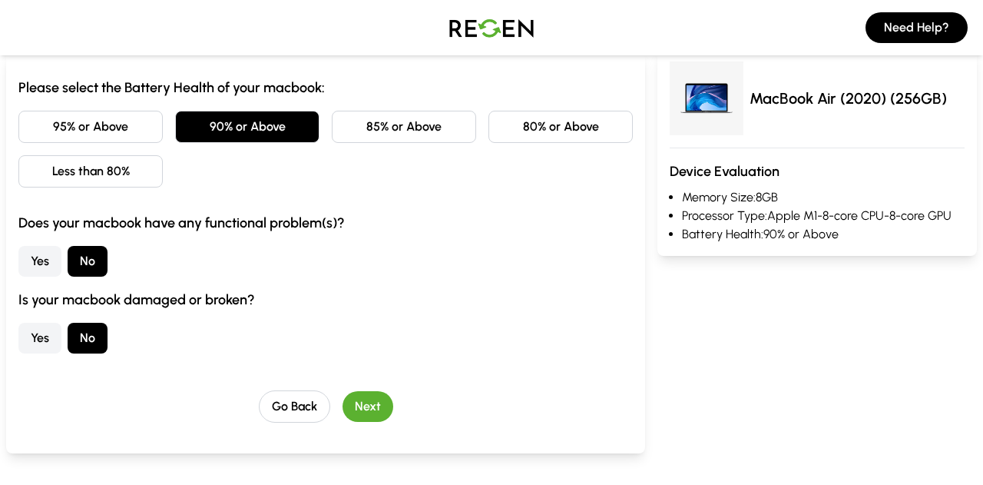
click at [375, 412] on button "Next" at bounding box center [368, 406] width 51 height 31
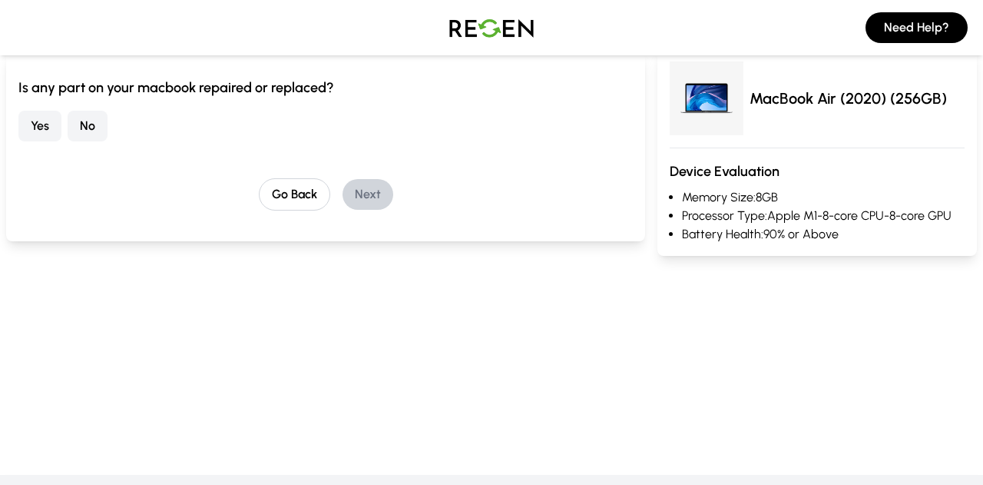
click at [84, 131] on button "No" at bounding box center [88, 126] width 40 height 31
click at [361, 206] on button "Next" at bounding box center [368, 194] width 51 height 31
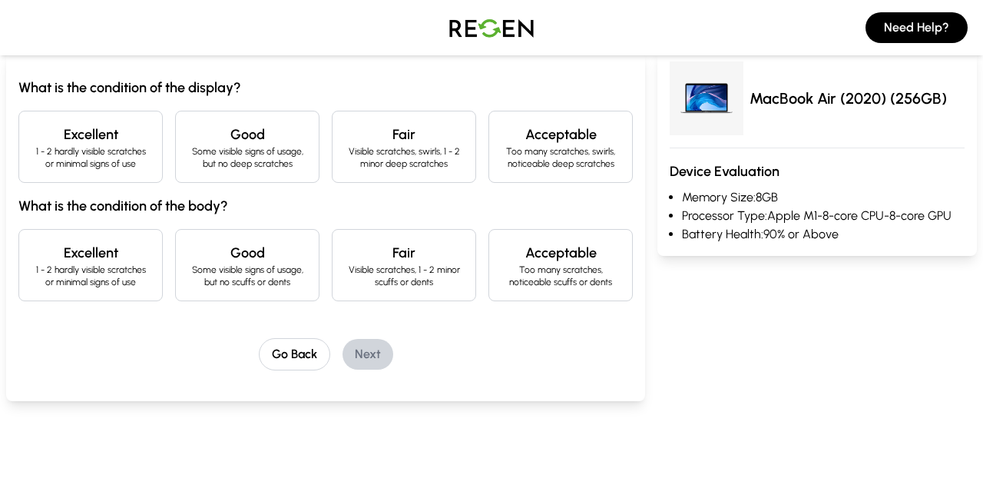
click at [108, 166] on p "1 - 2 hardly visible scratches or minimal signs of use" at bounding box center [90, 157] width 118 height 25
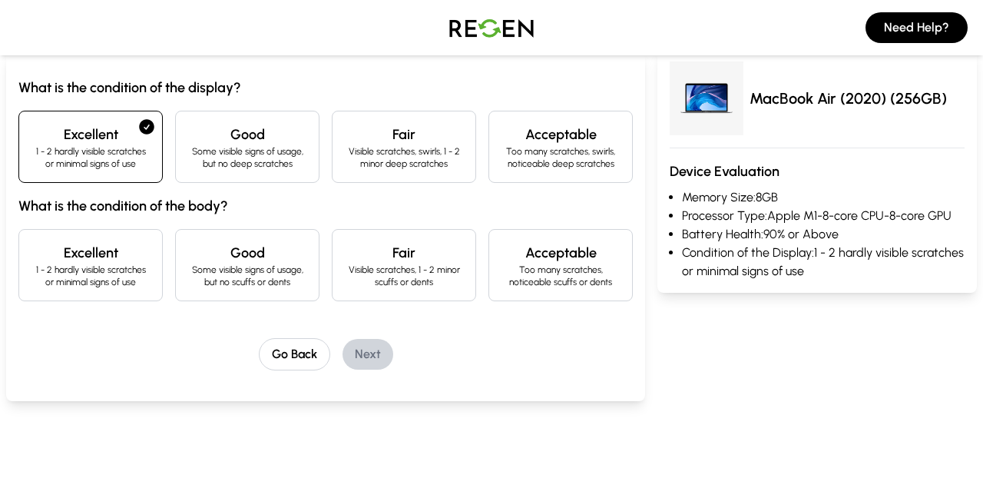
click at [104, 248] on h4 "Excellent" at bounding box center [90, 253] width 118 height 22
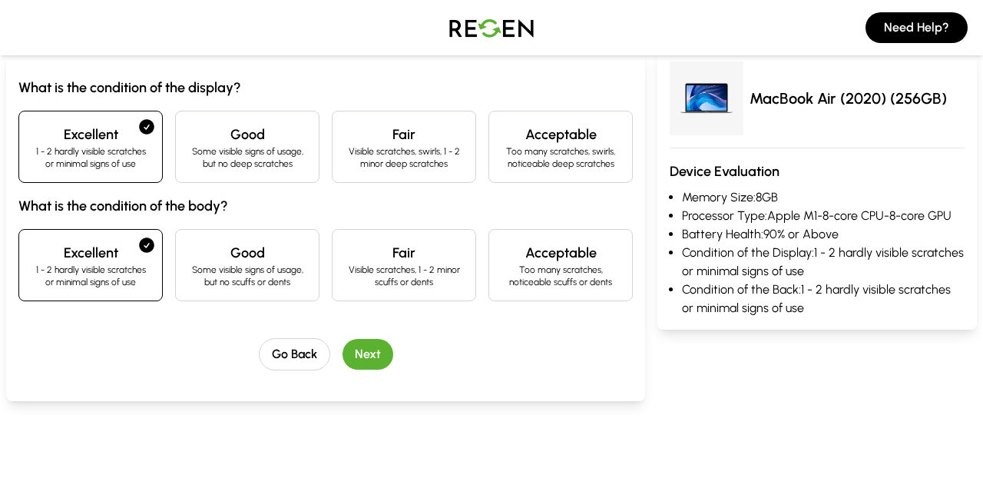
click at [386, 359] on button "Next" at bounding box center [368, 354] width 51 height 31
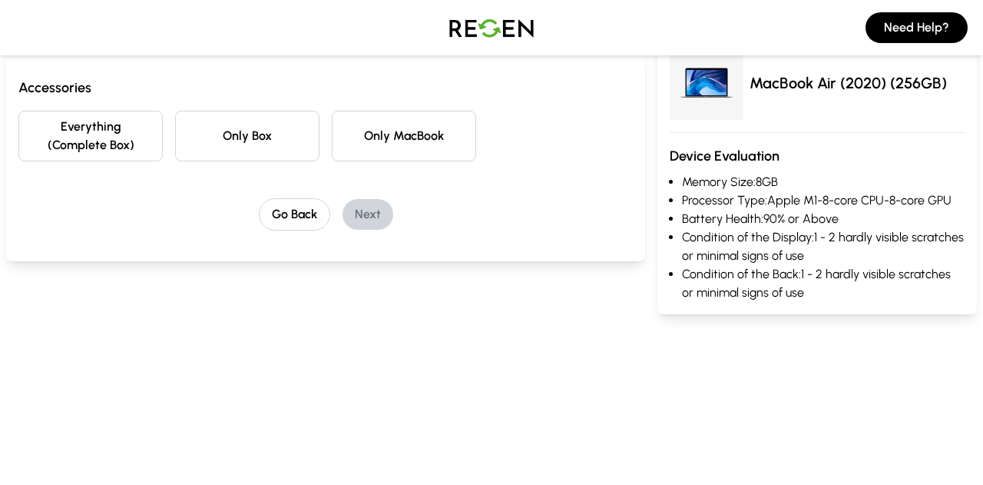
click at [134, 141] on button "Everything (Complete Box)" at bounding box center [90, 136] width 144 height 51
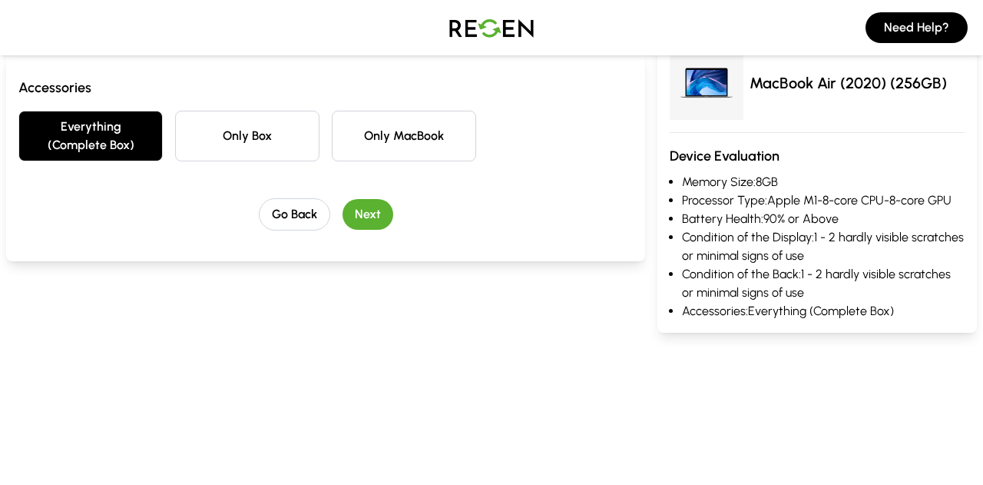
click at [376, 215] on button "Next" at bounding box center [368, 214] width 51 height 31
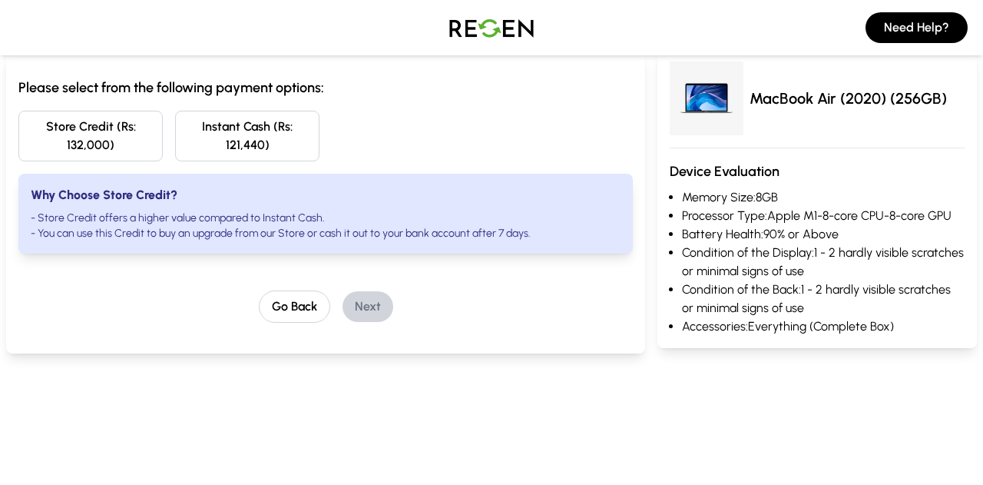
scroll to position [0, 0]
